Goal: Task Accomplishment & Management: Manage account settings

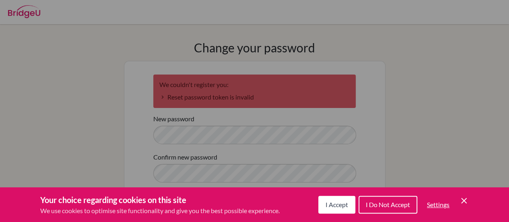
drag, startPoint x: 325, startPoint y: 210, endPoint x: 317, endPoint y: 196, distance: 15.8
click at [319, 196] on button "I Accept" at bounding box center [337, 205] width 37 height 18
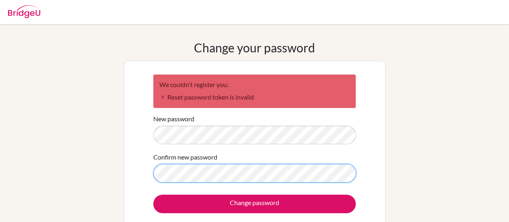
click at [153, 194] on input "Change password" at bounding box center [254, 203] width 203 height 19
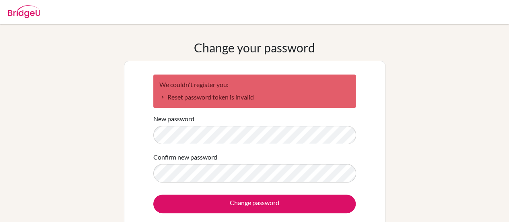
click at [153, 194] on input "Change password" at bounding box center [254, 203] width 203 height 19
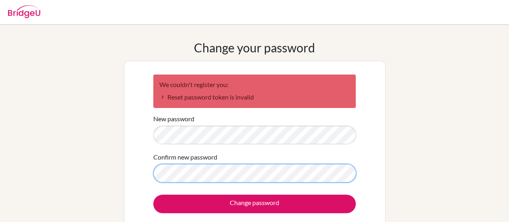
click at [153, 194] on input "Change password" at bounding box center [254, 203] width 203 height 19
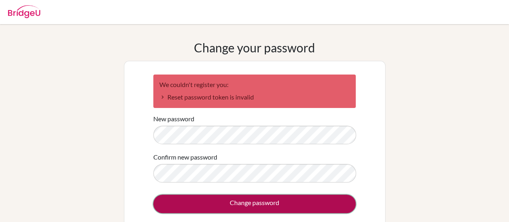
click at [248, 209] on input "Change password" at bounding box center [254, 203] width 203 height 19
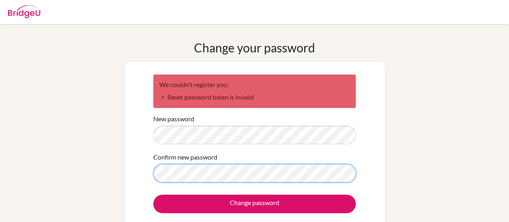
click at [153, 194] on input "Change password" at bounding box center [254, 203] width 203 height 19
